Goal: Task Accomplishment & Management: Manage account settings

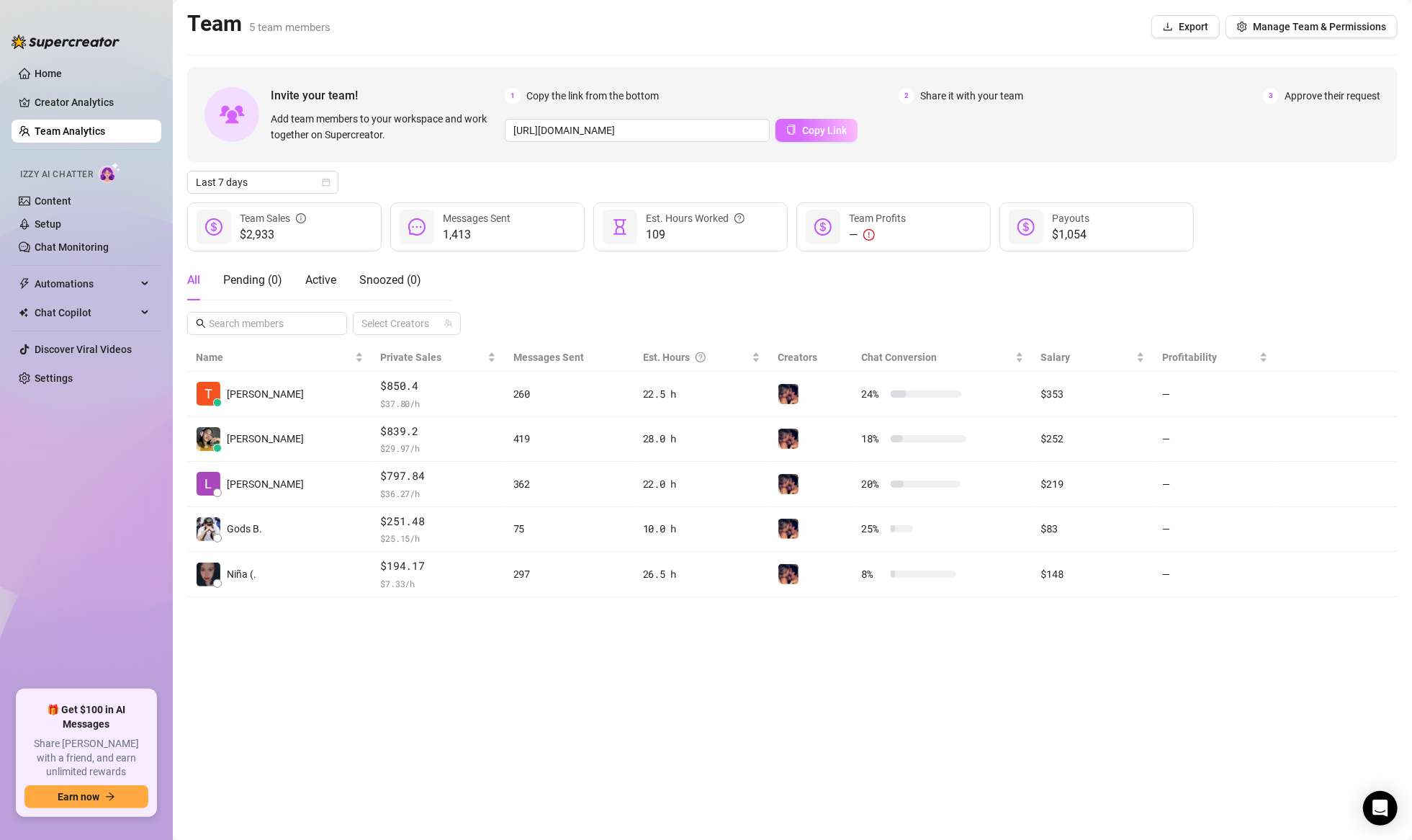
click at [805, 127] on span "Copy Link" at bounding box center [824, 130] width 45 height 12
click at [459, 628] on main "Team 5 team members Export Manage Team & Permissions Invite your team! Add team…" at bounding box center [792, 420] width 1239 height 840
click at [386, 286] on span "Snoozed ( 1 )" at bounding box center [389, 280] width 62 height 14
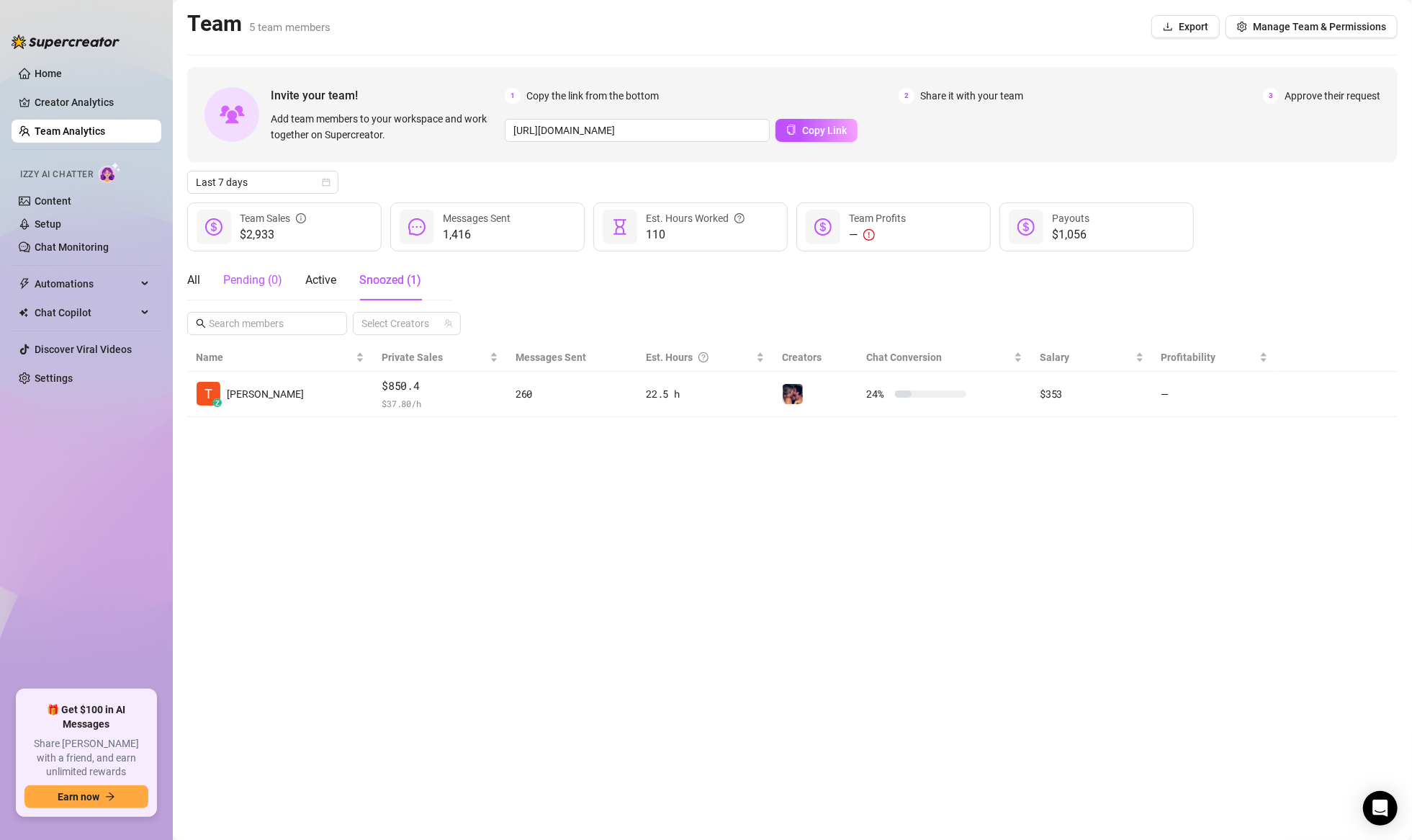
click at [242, 281] on div "Pending ( 0 )" at bounding box center [252, 281] width 59 height 18
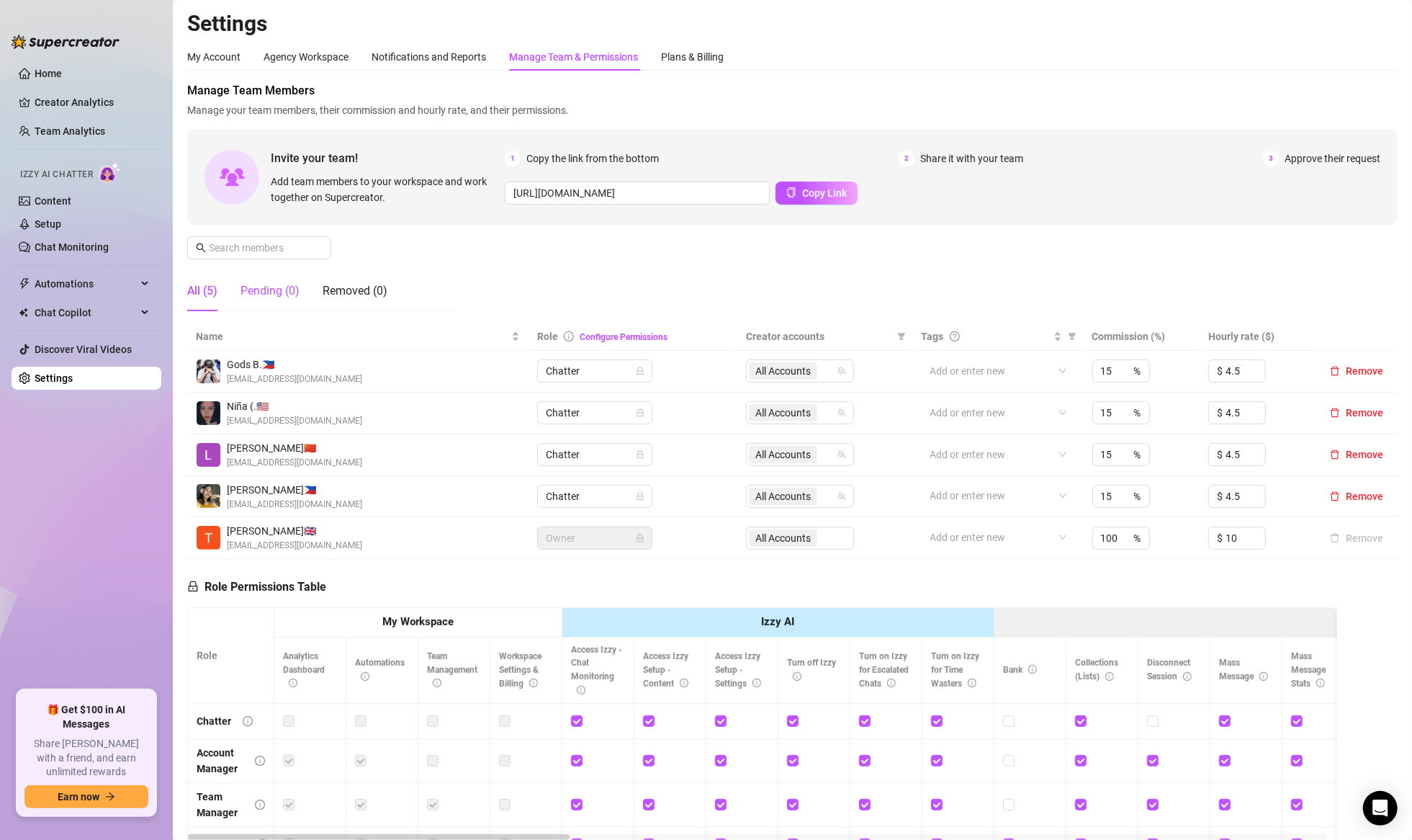
click at [293, 287] on div "Pending (0)" at bounding box center [270, 291] width 59 height 18
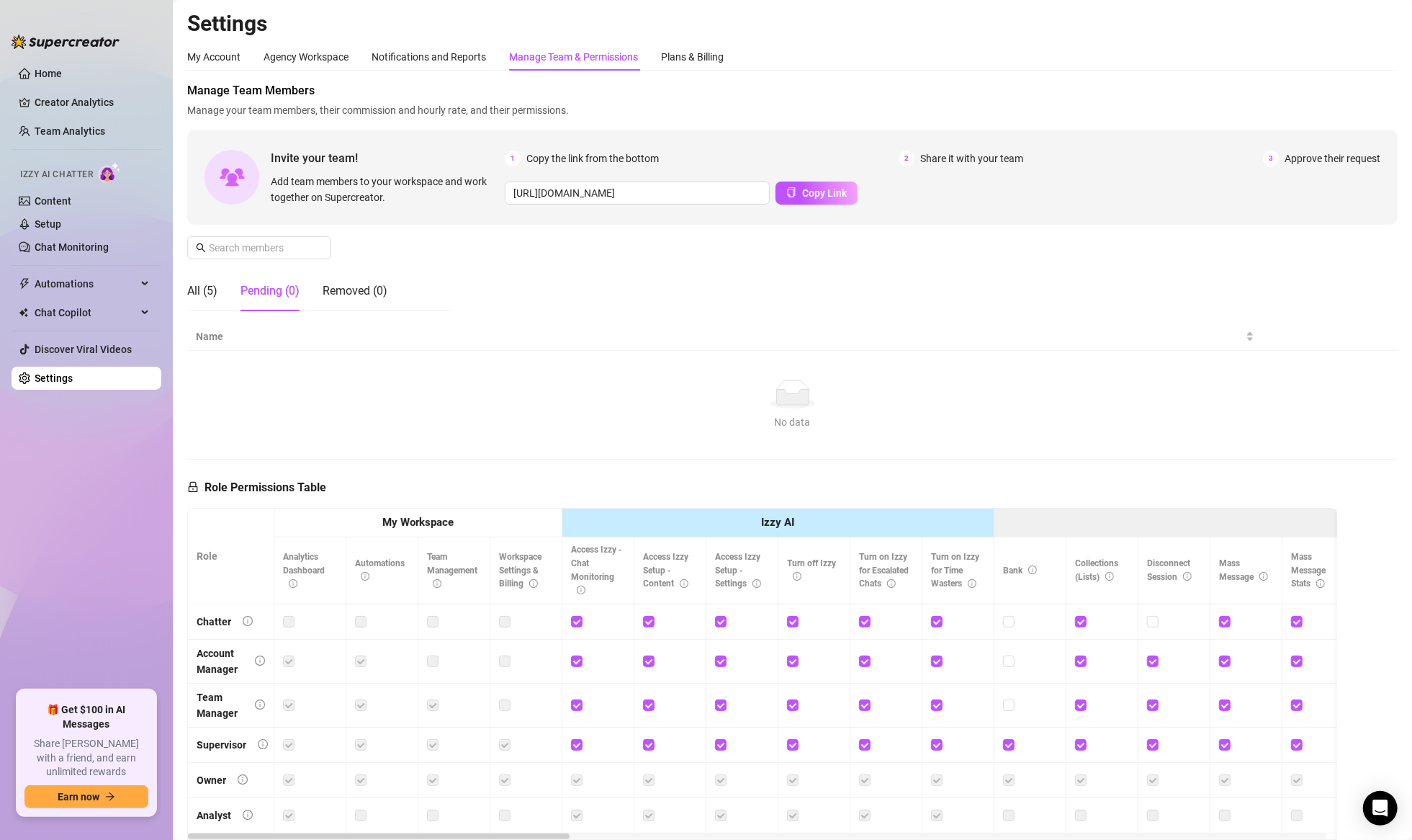
click at [225, 299] on div "All (5) Pending (0) Removed (0)" at bounding box center [287, 290] width 200 height 40
click at [201, 292] on div "All (5)" at bounding box center [201, 291] width 30 height 18
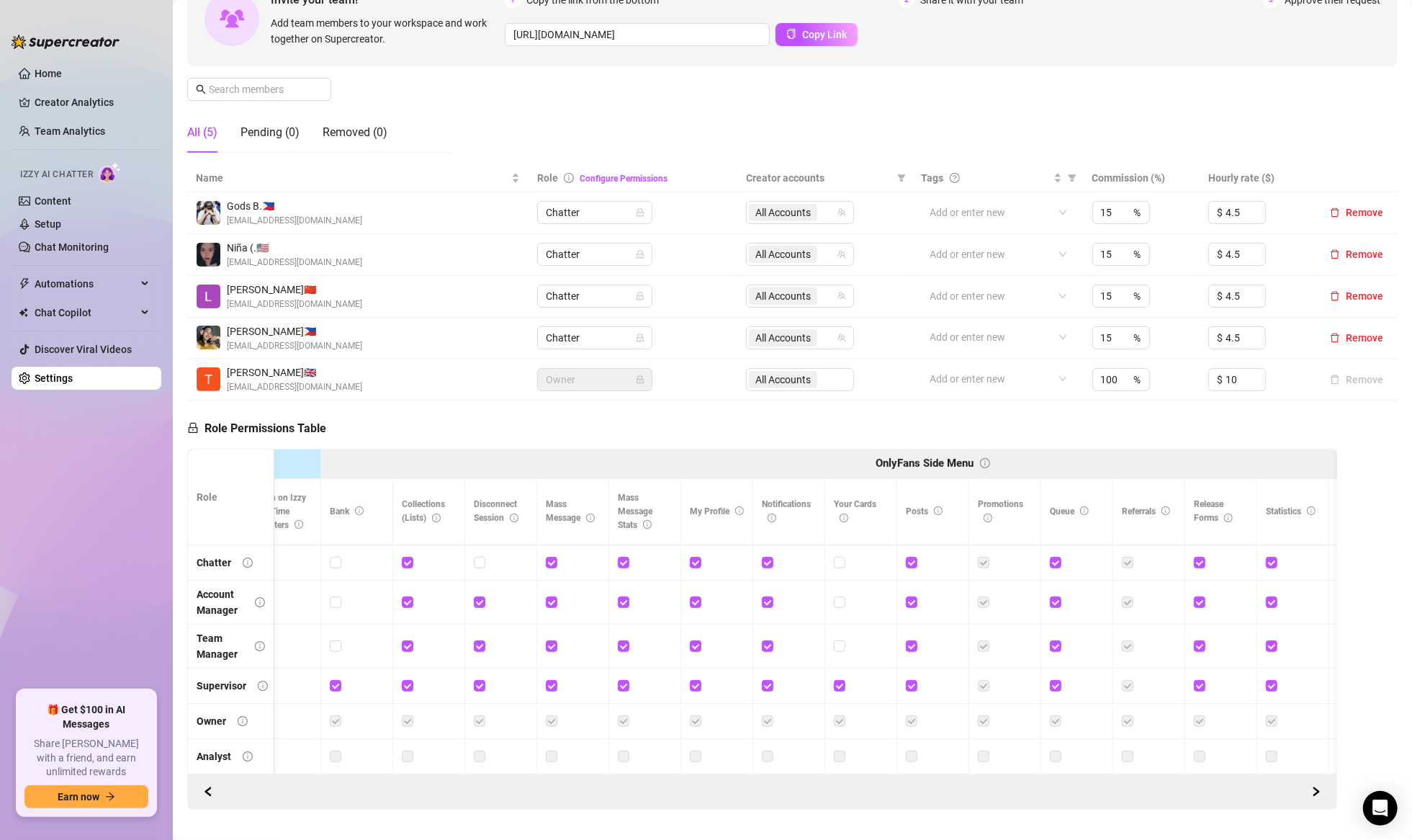
scroll to position [0, 682]
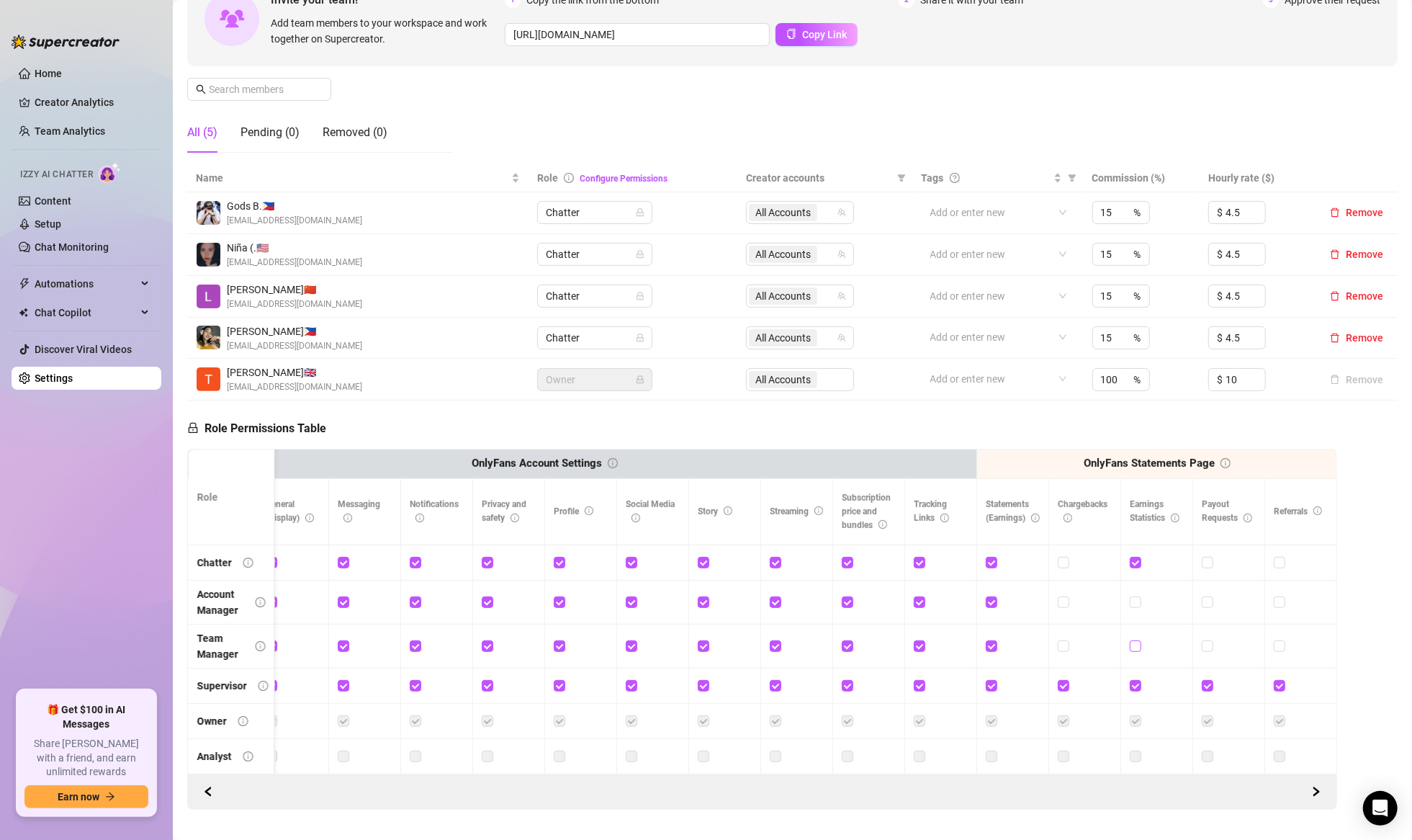
click at [1129, 643] on input "checkbox" at bounding box center [1134, 645] width 10 height 10
checkbox input "true"
click at [1058, 649] on label at bounding box center [1064, 645] width 12 height 16
click at [1058, 649] on input "checkbox" at bounding box center [1063, 645] width 10 height 10
checkbox input "true"
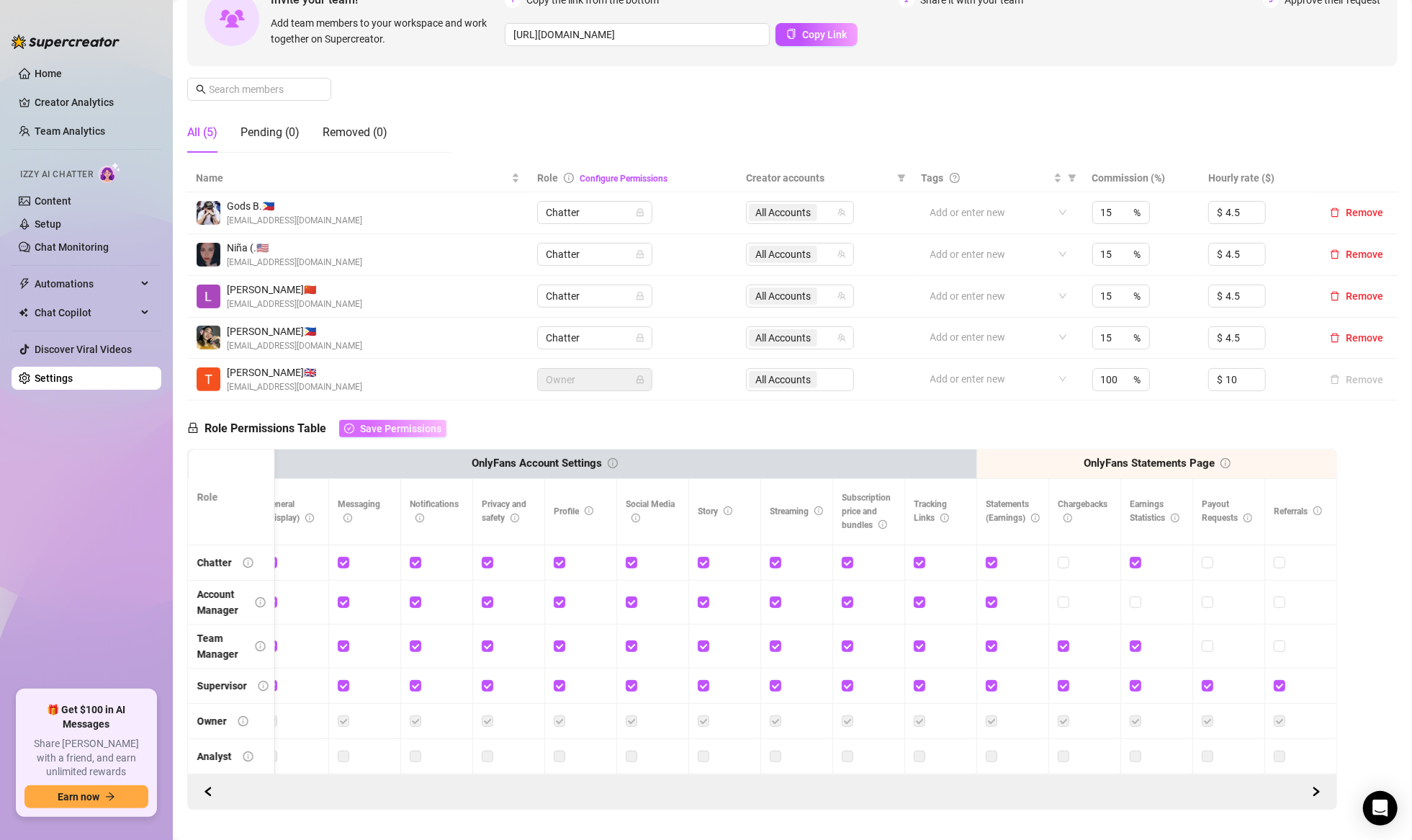
click at [424, 426] on span "Save Permissions" at bounding box center [400, 428] width 81 height 12
click at [89, 496] on ul "Home Creator Analytics Team Analytics Izzy AI Chatter Content Setup Chat Monito…" at bounding box center [86, 370] width 150 height 628
click at [278, 131] on div "Pending (0)" at bounding box center [270, 133] width 59 height 18
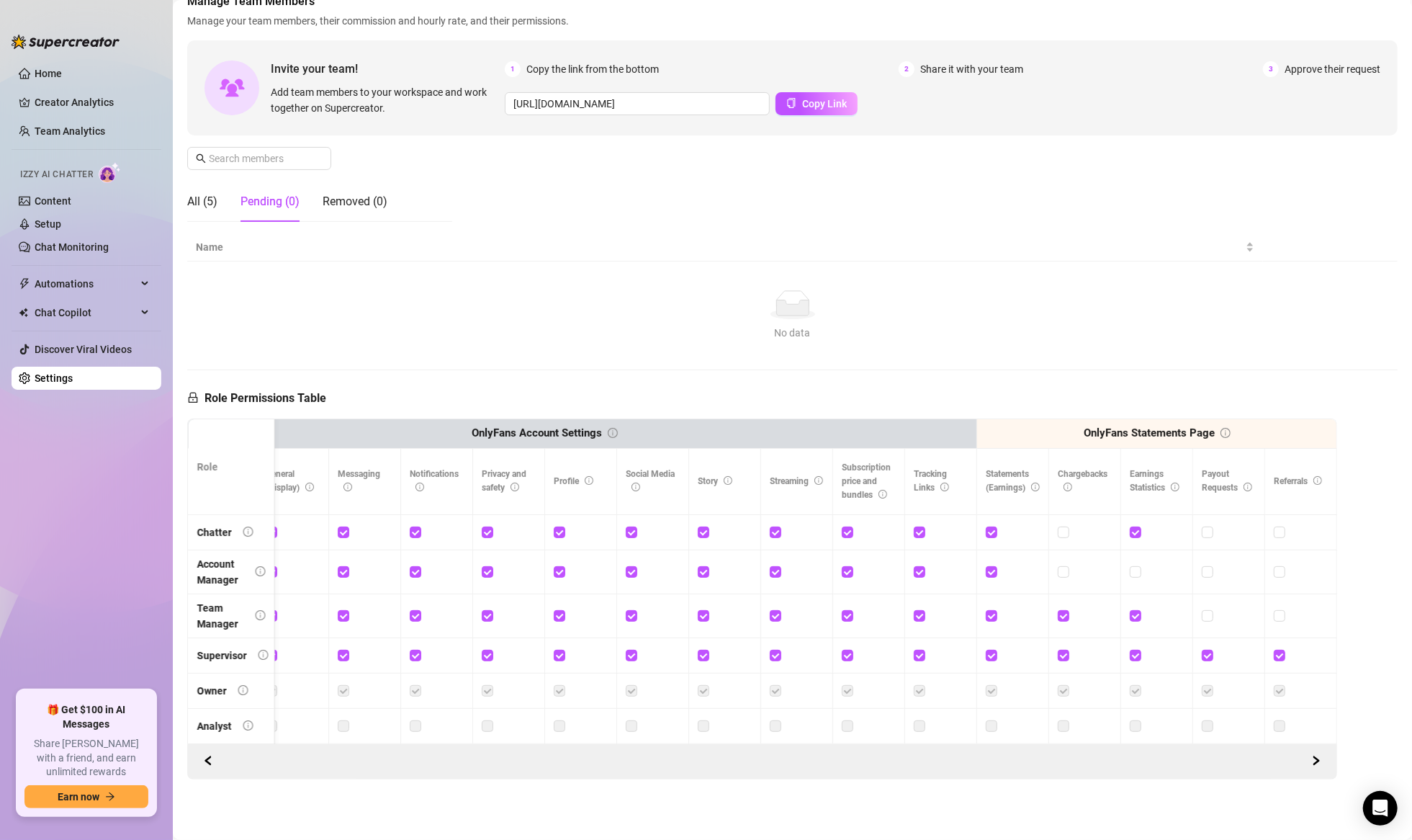
scroll to position [98, 0]
click at [207, 200] on div "All (5)" at bounding box center [201, 201] width 30 height 18
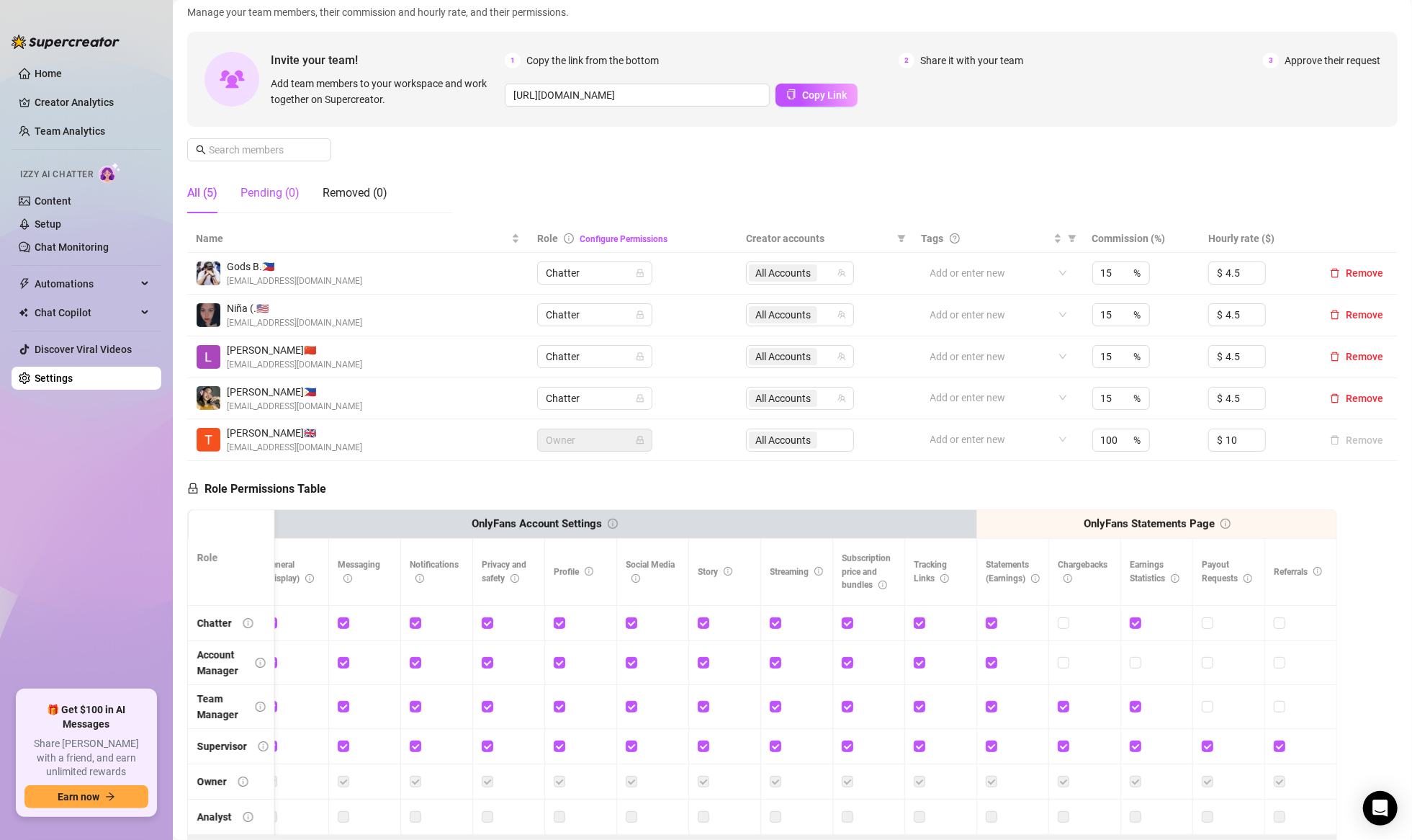
click at [266, 193] on div "Pending (0)" at bounding box center [270, 194] width 59 height 18
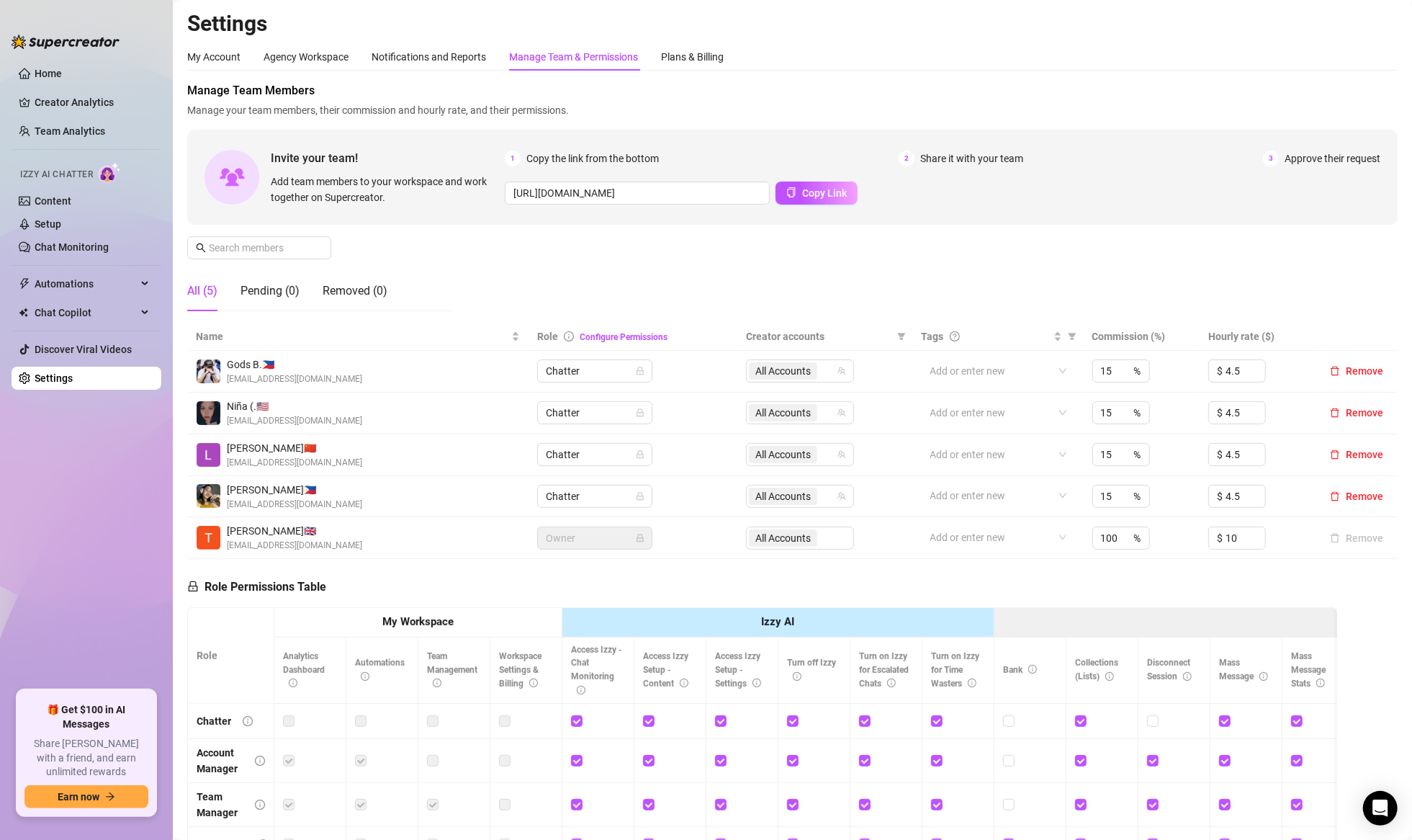
click at [1081, 281] on div "Manage Team Members Manage your team members, their commission and hourly rate,…" at bounding box center [792, 202] width 1211 height 241
click at [592, 283] on div "Manage Team Members Manage your team members, their commission and hourly rate,…" at bounding box center [792, 202] width 1211 height 241
click at [495, 275] on div "Manage Team Members Manage your team members, their commission and hourly rate,…" at bounding box center [792, 202] width 1211 height 241
click at [269, 284] on div "Pending (0)" at bounding box center [270, 291] width 59 height 18
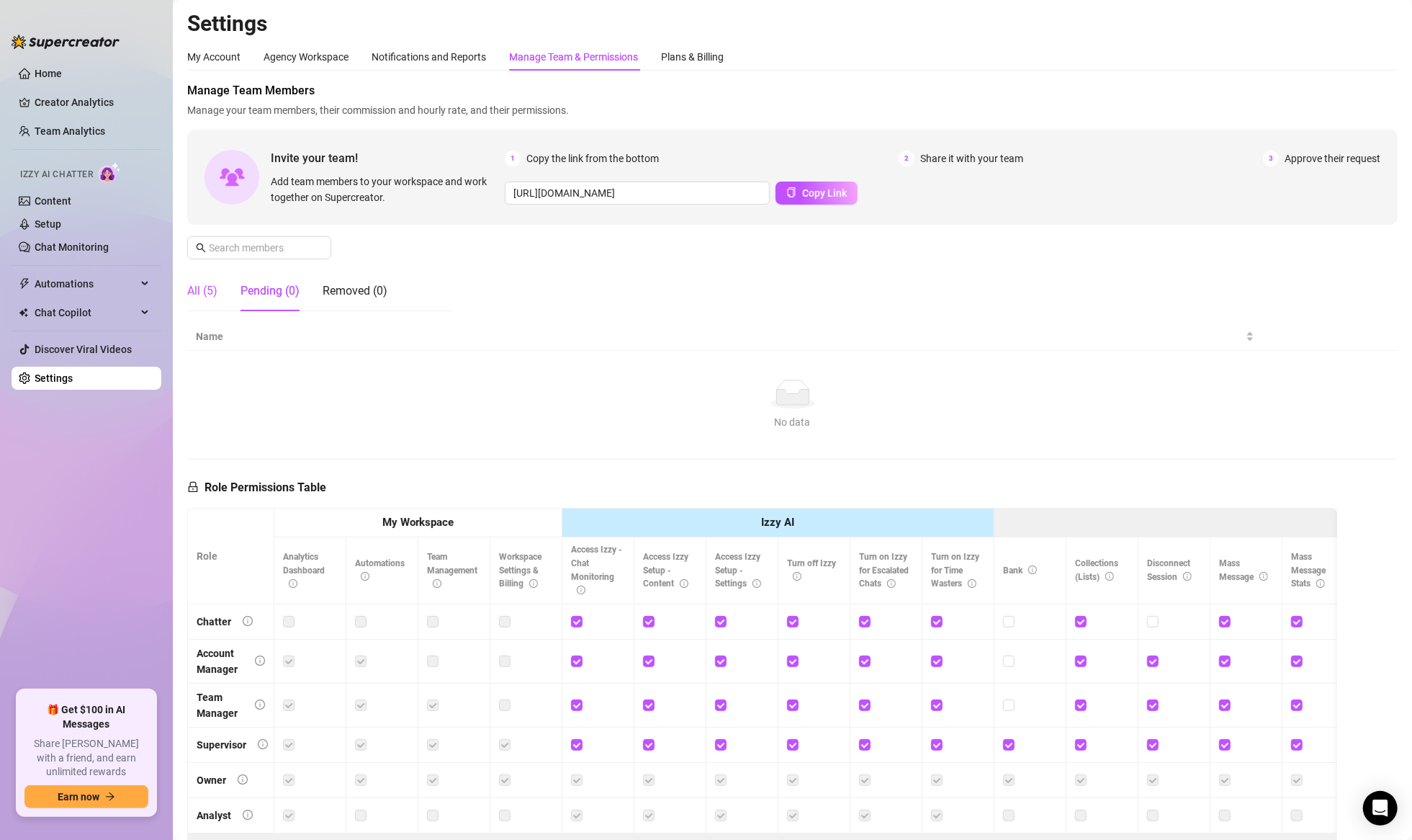
click at [208, 287] on div "All (5)" at bounding box center [201, 291] width 30 height 18
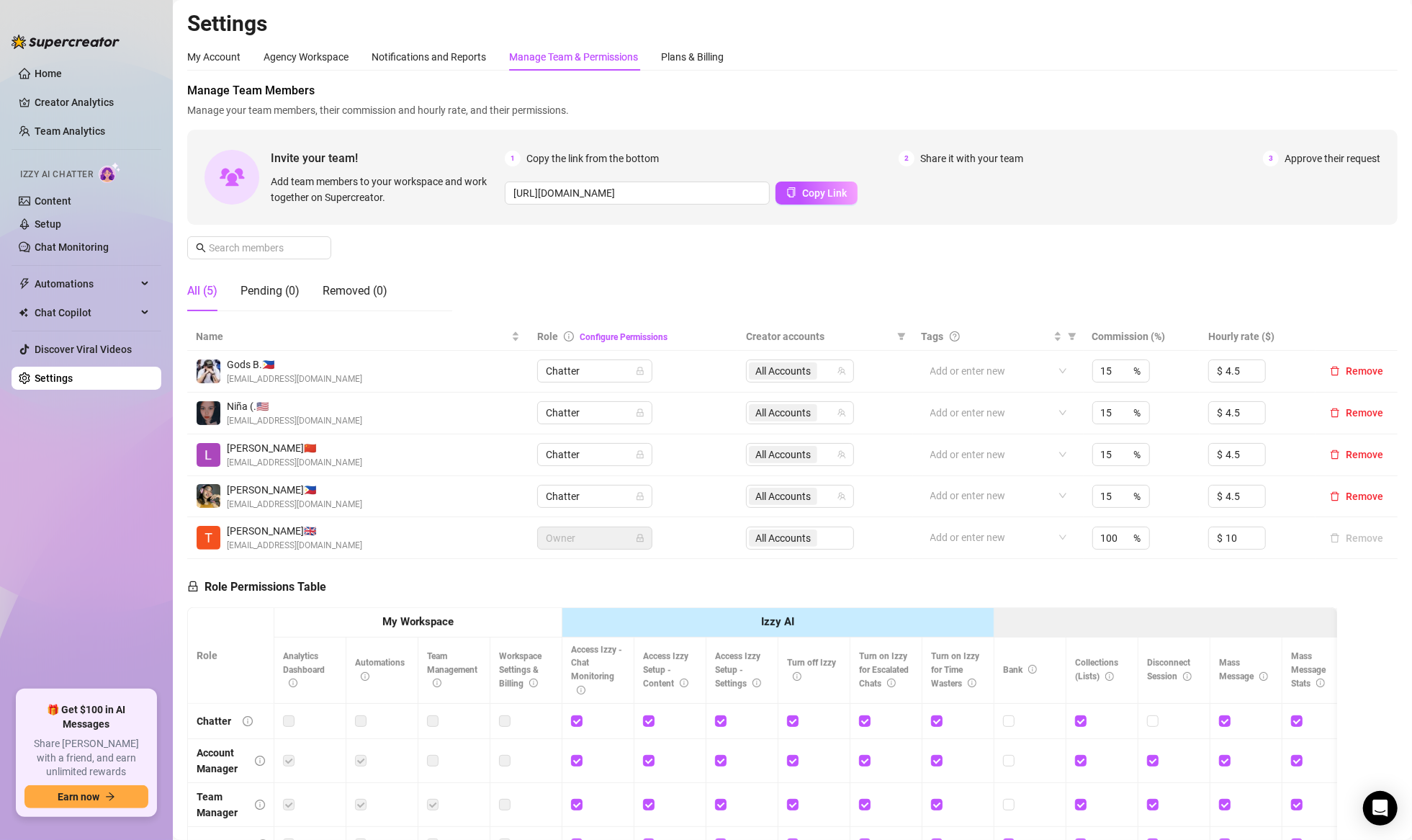
click at [1008, 258] on div "Manage Team Members Manage your team members, their commission and hourly rate,…" at bounding box center [792, 202] width 1211 height 241
click at [279, 283] on div "Pending (0)" at bounding box center [270, 291] width 59 height 18
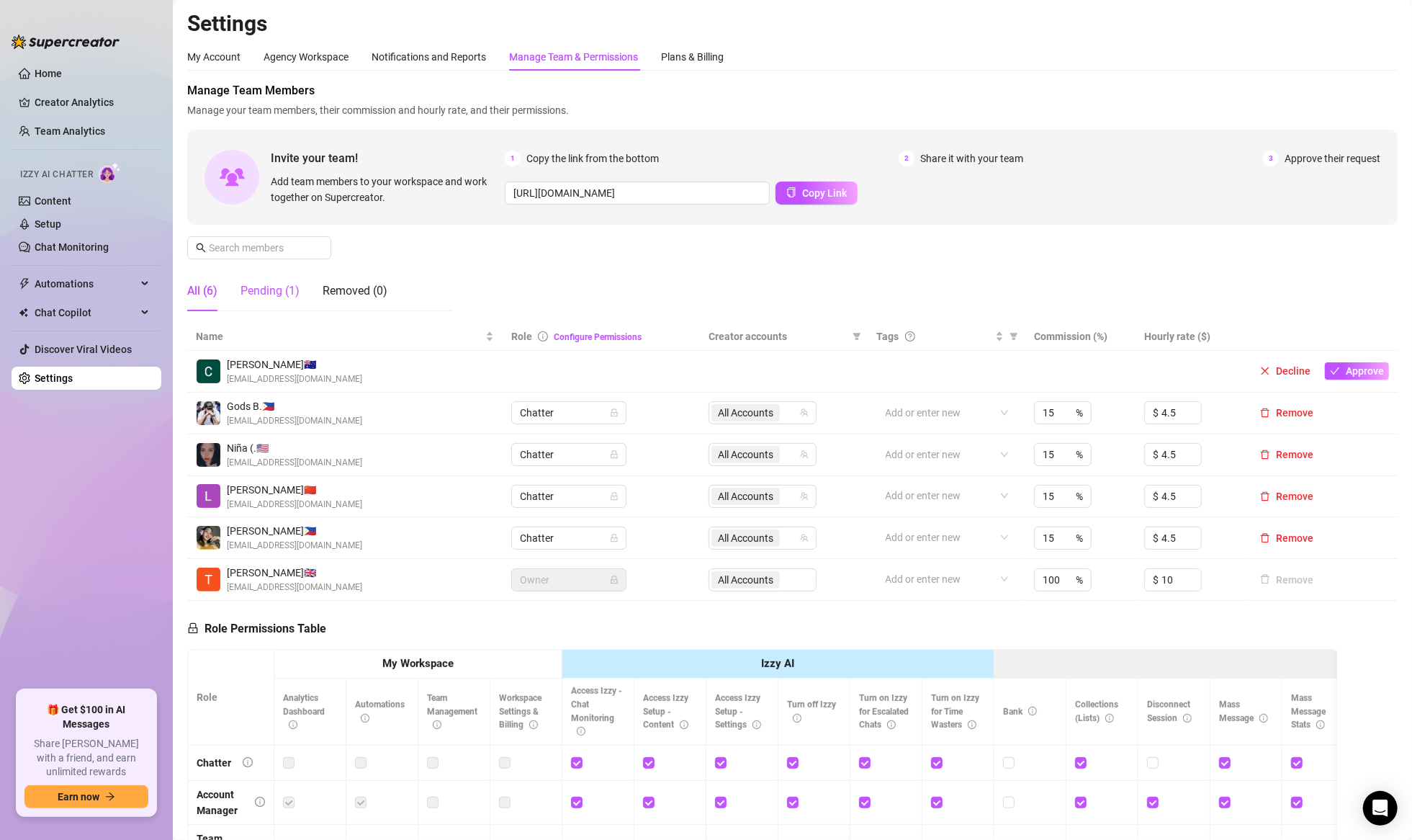
click at [277, 283] on div "Pending (1)" at bounding box center [270, 291] width 59 height 18
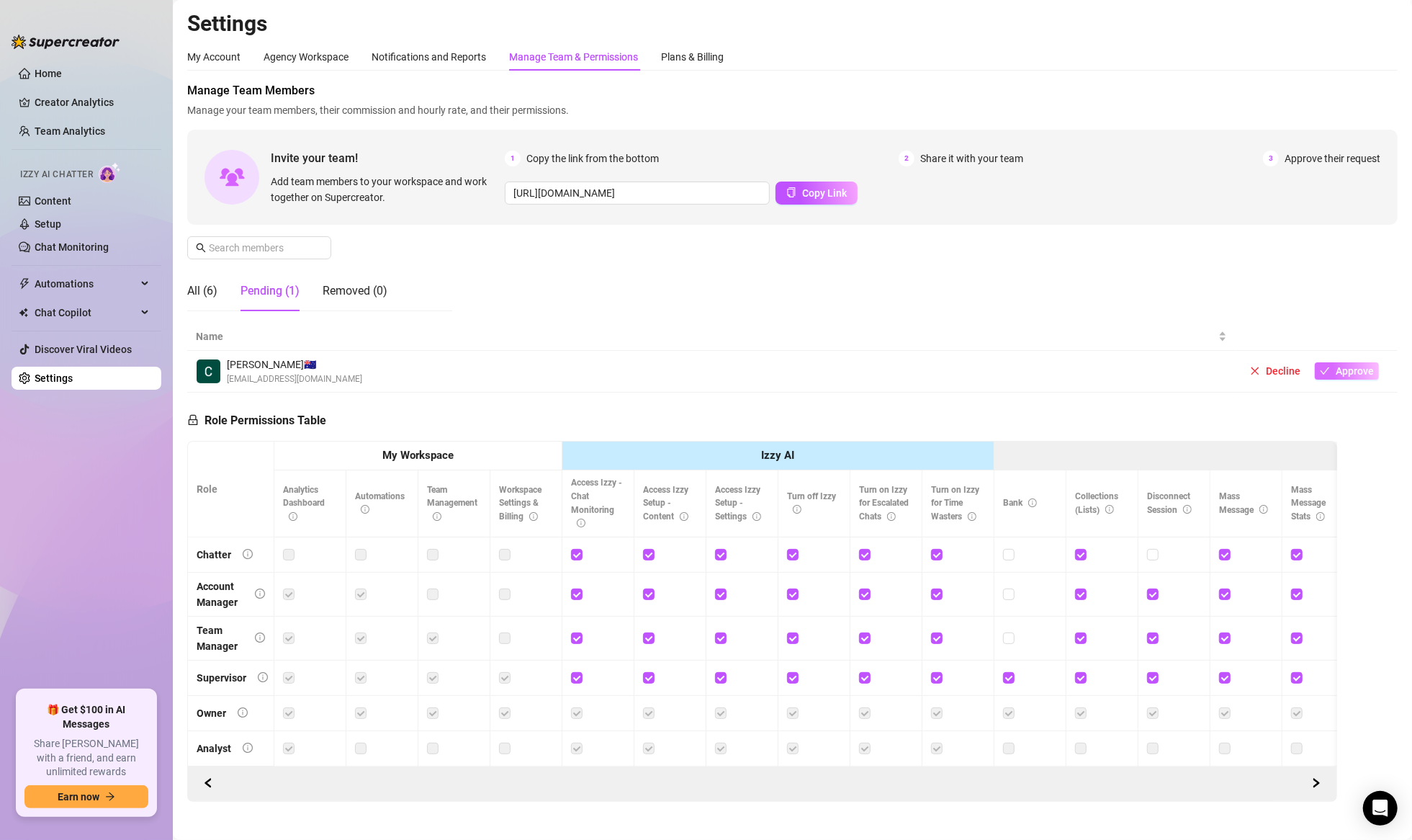
click at [1320, 366] on icon "check" at bounding box center [1325, 371] width 10 height 10
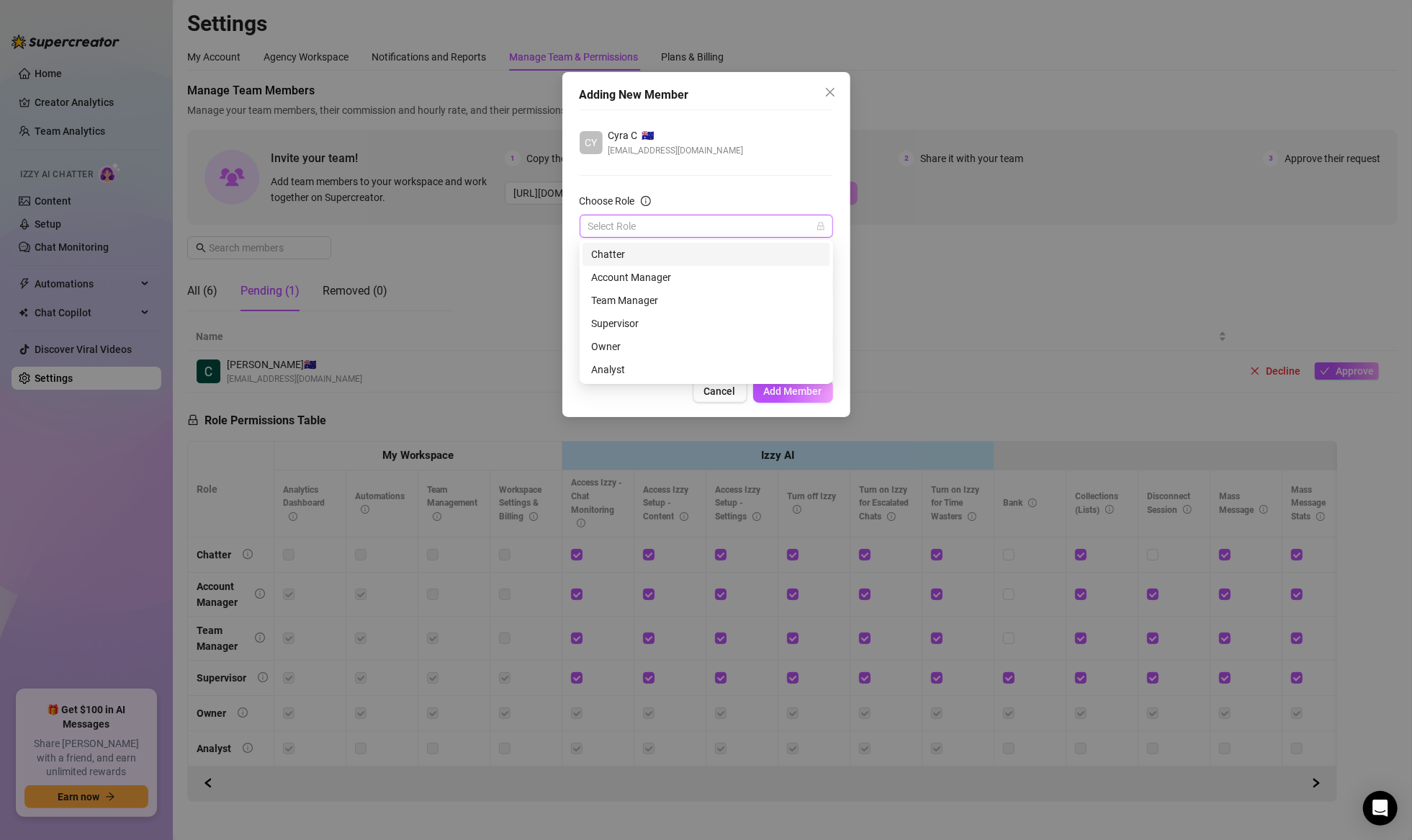
click at [685, 223] on input "Choose Role" at bounding box center [700, 226] width 223 height 22
click at [645, 296] on div "Team Manager" at bounding box center [707, 300] width 231 height 16
click at [750, 287] on div at bounding box center [699, 284] width 233 height 21
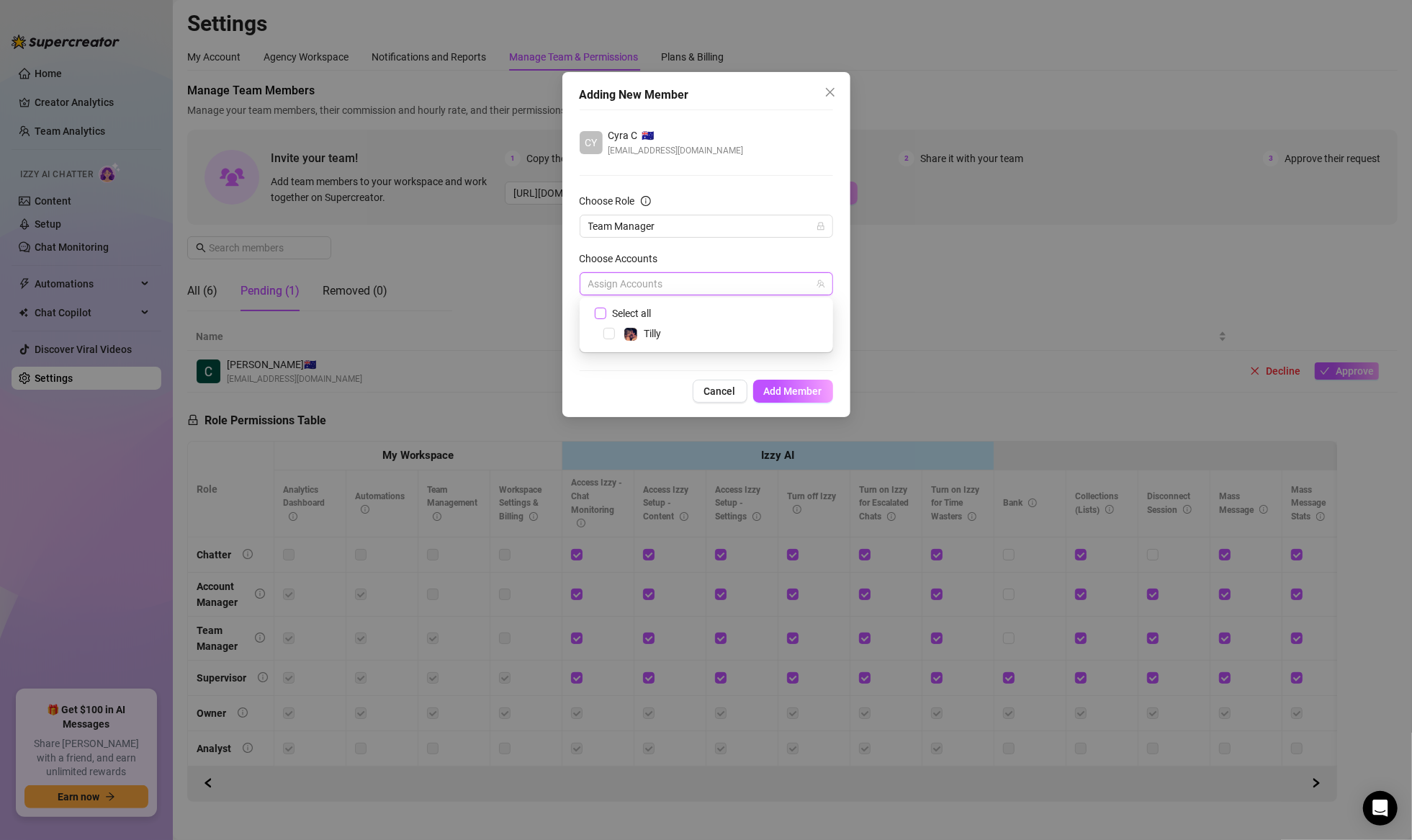
click at [637, 315] on span "Select all" at bounding box center [632, 313] width 51 height 16
click at [605, 315] on input "Select all" at bounding box center [599, 312] width 10 height 10
checkbox input "true"
click at [778, 389] on span "Add Member" at bounding box center [793, 391] width 59 height 12
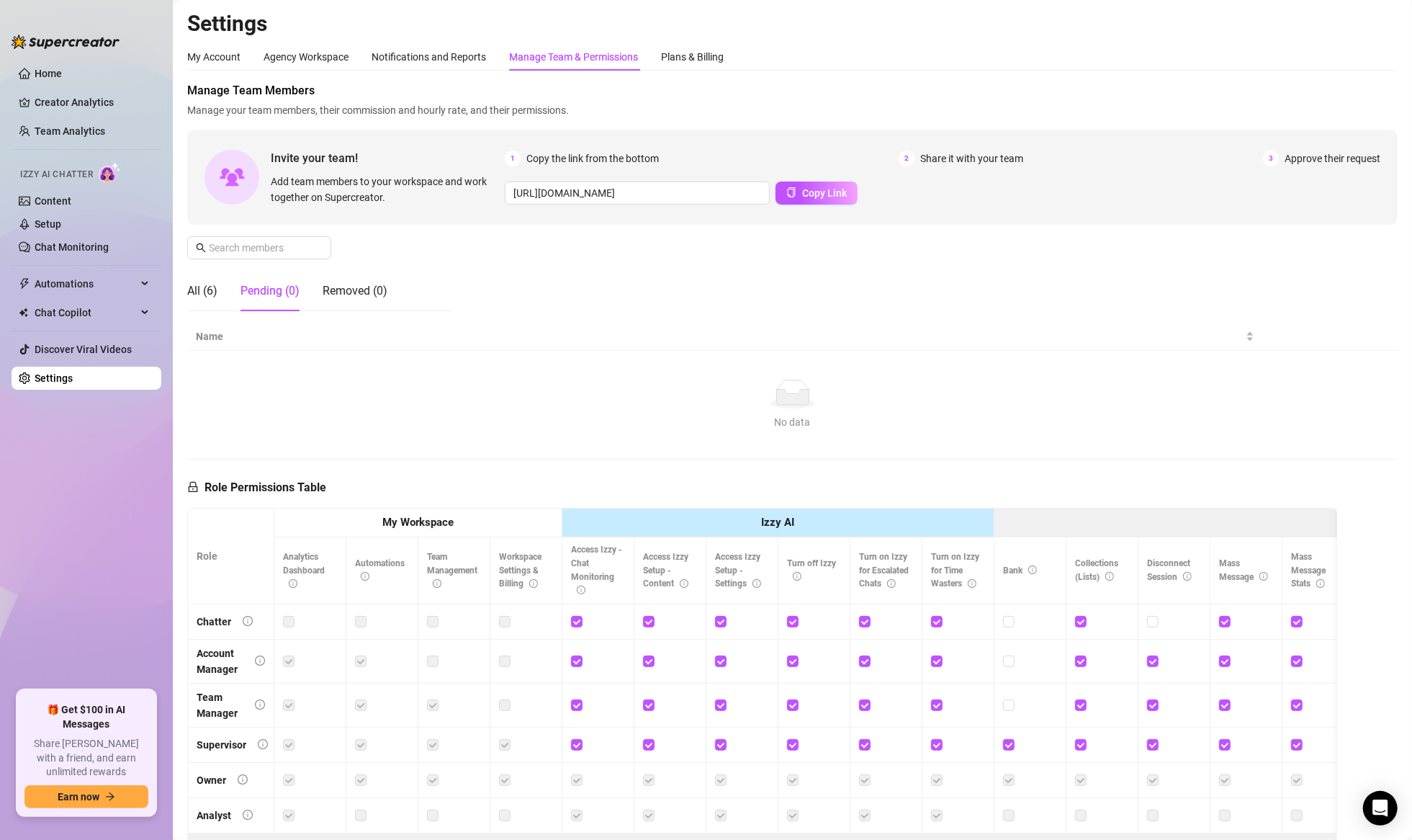
click at [1140, 321] on div "Manage Team Members Manage your team members, their commission and hourly rate,…" at bounding box center [792, 202] width 1211 height 241
click at [203, 290] on div "All (6)" at bounding box center [201, 291] width 30 height 18
